Goal: Book appointment/travel/reservation

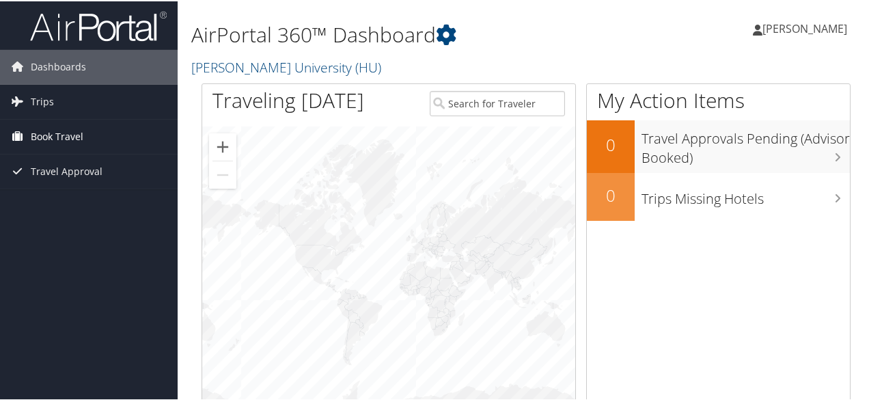
click at [54, 126] on span "Book Travel" at bounding box center [57, 135] width 53 height 34
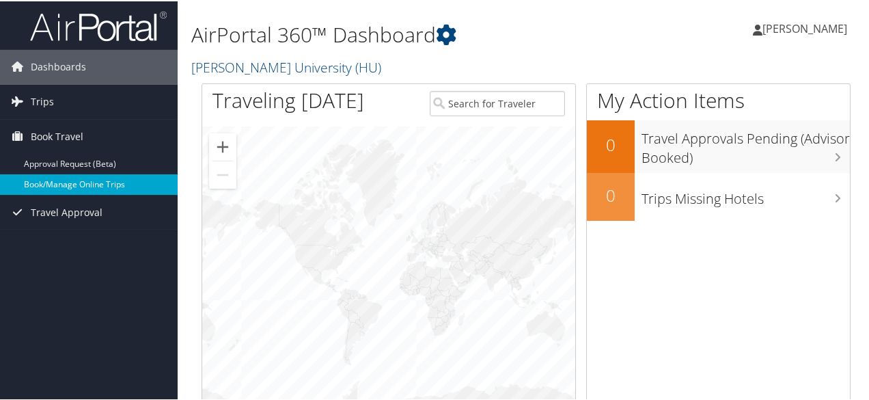
click at [71, 184] on link "Book/Manage Online Trips" at bounding box center [89, 183] width 178 height 21
click at [59, 186] on link "Book/Manage Online Trips" at bounding box center [89, 183] width 178 height 21
